Goal: Find contact information: Find contact information

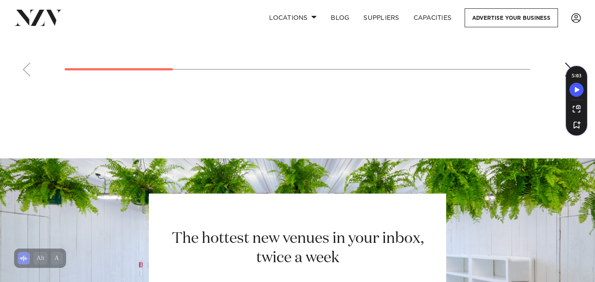
scroll to position [3847, 0]
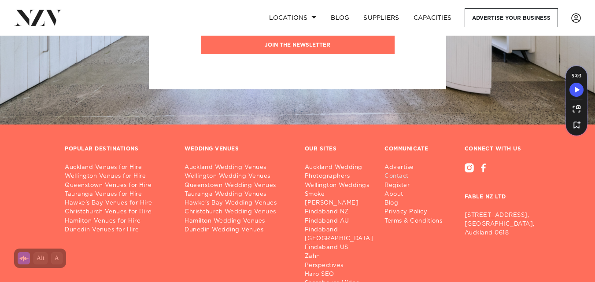
click at [395, 172] on link "Contact" at bounding box center [416, 176] width 65 height 9
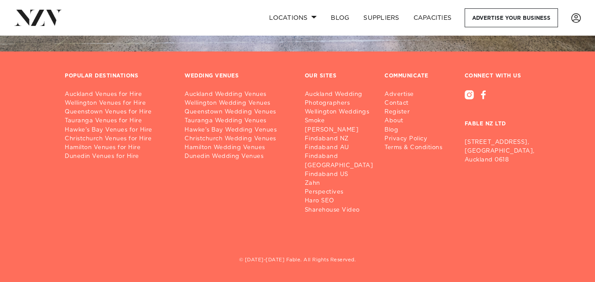
scroll to position [652, 0]
click at [390, 103] on link "Contact" at bounding box center [416, 103] width 65 height 9
